Goal: Task Accomplishment & Management: Manage account settings

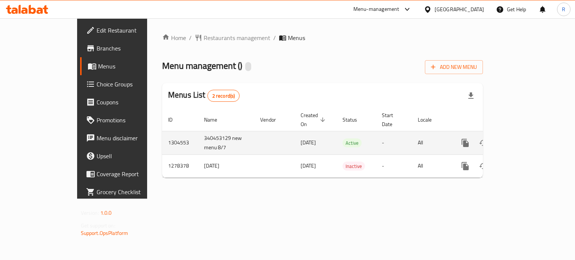
click at [523, 138] on icon "enhanced table" at bounding box center [518, 142] width 9 height 9
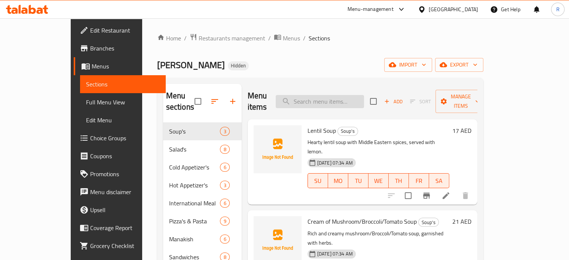
click at [341, 95] on input "search" at bounding box center [320, 101] width 88 height 13
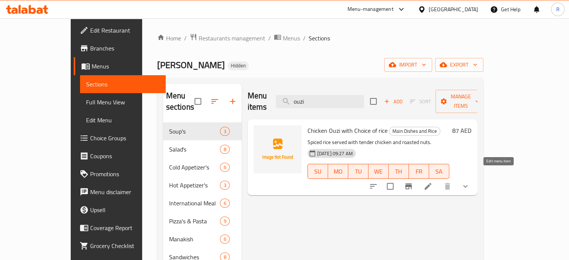
type input "ouzi"
click at [432, 182] on icon at bounding box center [427, 186] width 9 height 9
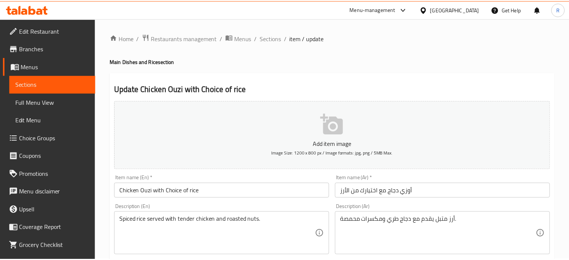
scroll to position [281, 0]
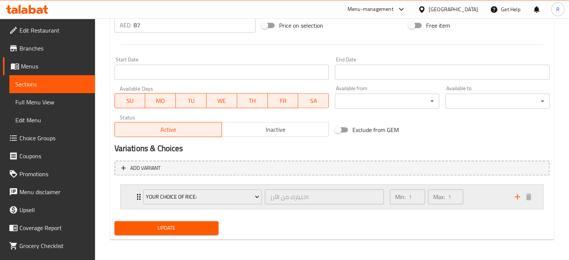
click at [139, 195] on div "your choice of rice: اختيارك من الأرز: ​" at bounding box center [264, 197] width 250 height 24
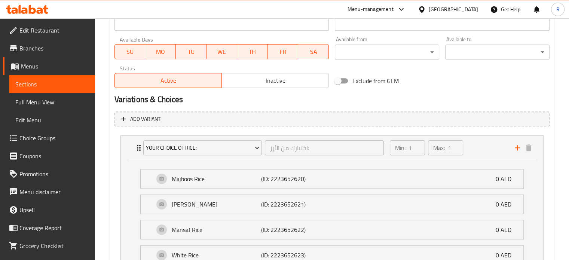
scroll to position [397, 0]
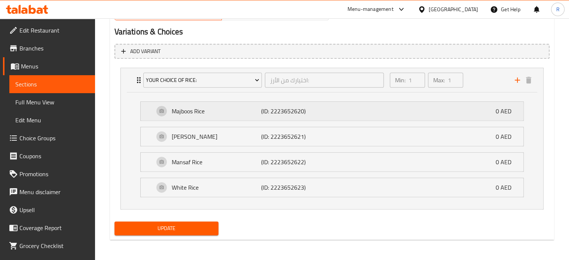
click at [180, 112] on p "Majboos Rice" at bounding box center [217, 111] width 90 height 9
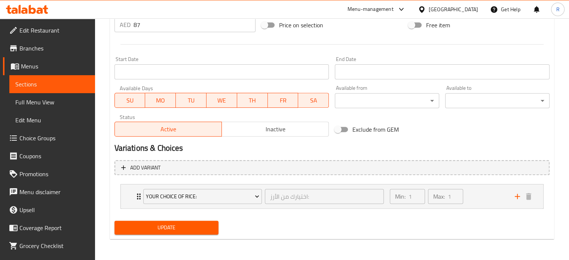
scroll to position [281, 0]
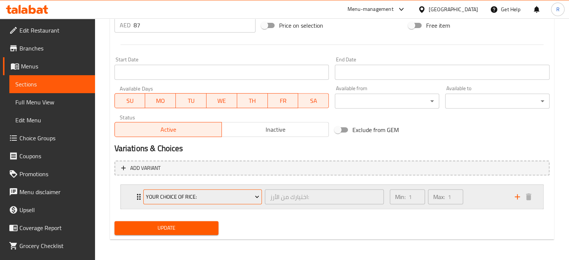
click at [223, 197] on span "your choice of rice:" at bounding box center [202, 196] width 113 height 9
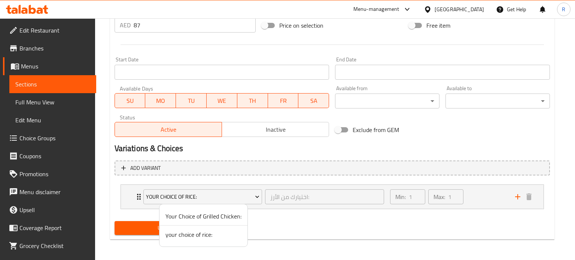
click at [141, 197] on div at bounding box center [287, 130] width 575 height 260
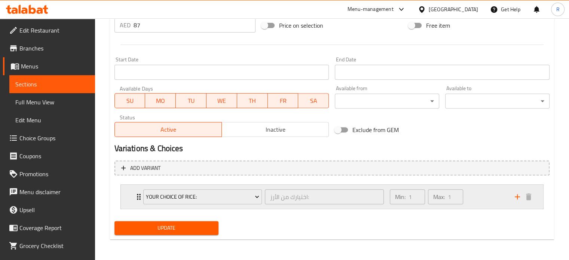
click at [134, 195] on icon "Expand" at bounding box center [138, 196] width 9 height 9
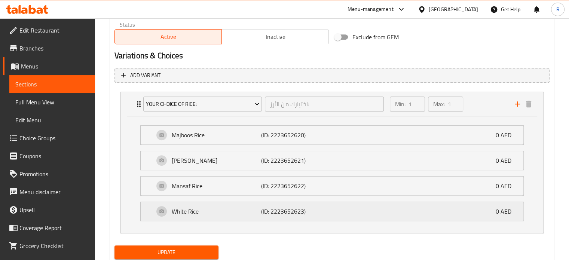
scroll to position [397, 0]
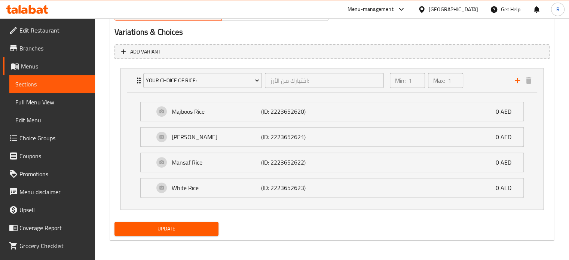
click at [227, 137] on p "[PERSON_NAME]" at bounding box center [217, 136] width 90 height 9
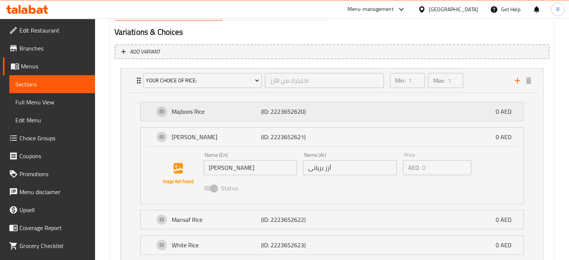
click at [231, 113] on p "Majboos Rice" at bounding box center [217, 111] width 90 height 9
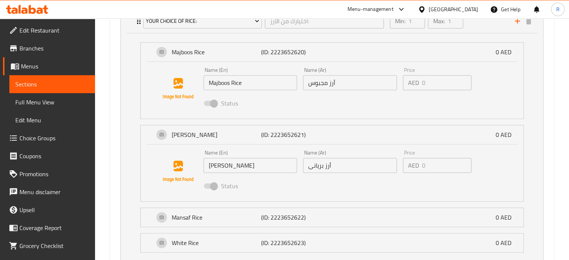
scroll to position [512, 0]
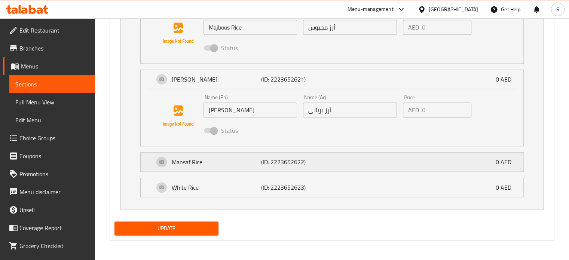
click at [226, 168] on div "Mansaf Rice (ID: 2223652622) 0 AED" at bounding box center [334, 162] width 360 height 19
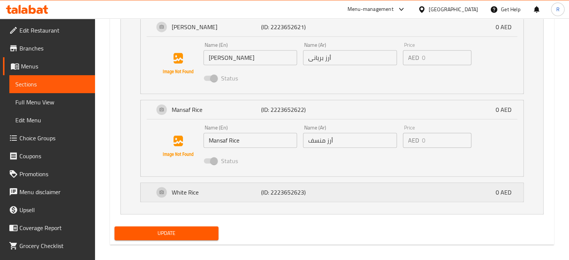
scroll to position [569, 0]
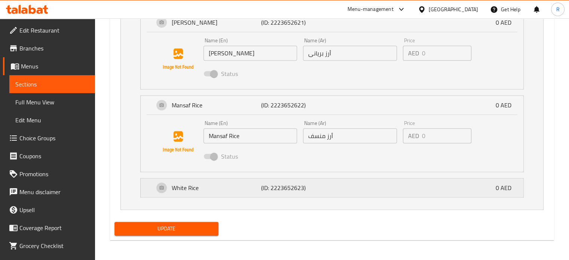
click at [219, 190] on p "White Rice" at bounding box center [217, 187] width 90 height 9
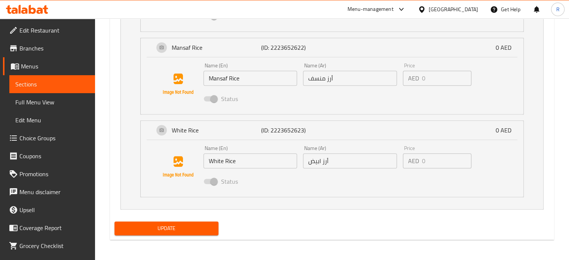
scroll to position [327, 0]
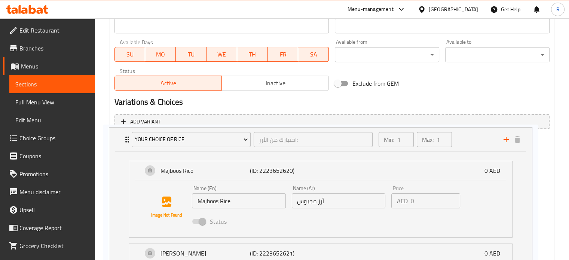
drag, startPoint x: 401, startPoint y: 147, endPoint x: 455, endPoint y: 137, distance: 55.0
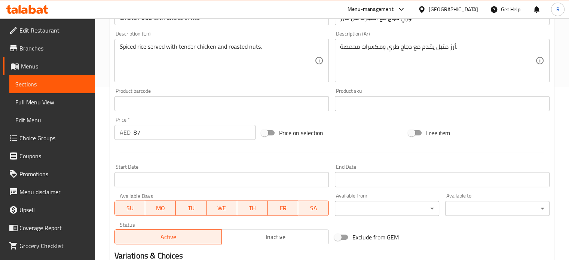
scroll to position [65, 0]
